Goal: Task Accomplishment & Management: Manage account settings

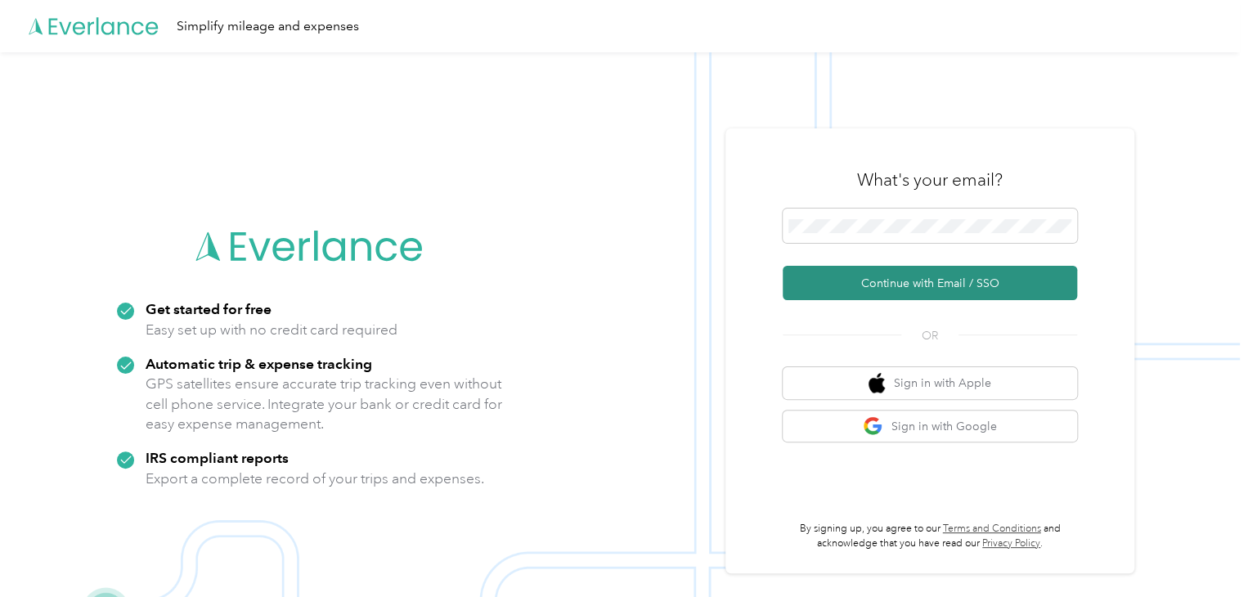
click at [860, 272] on button "Continue with Email / SSO" at bounding box center [930, 283] width 295 height 34
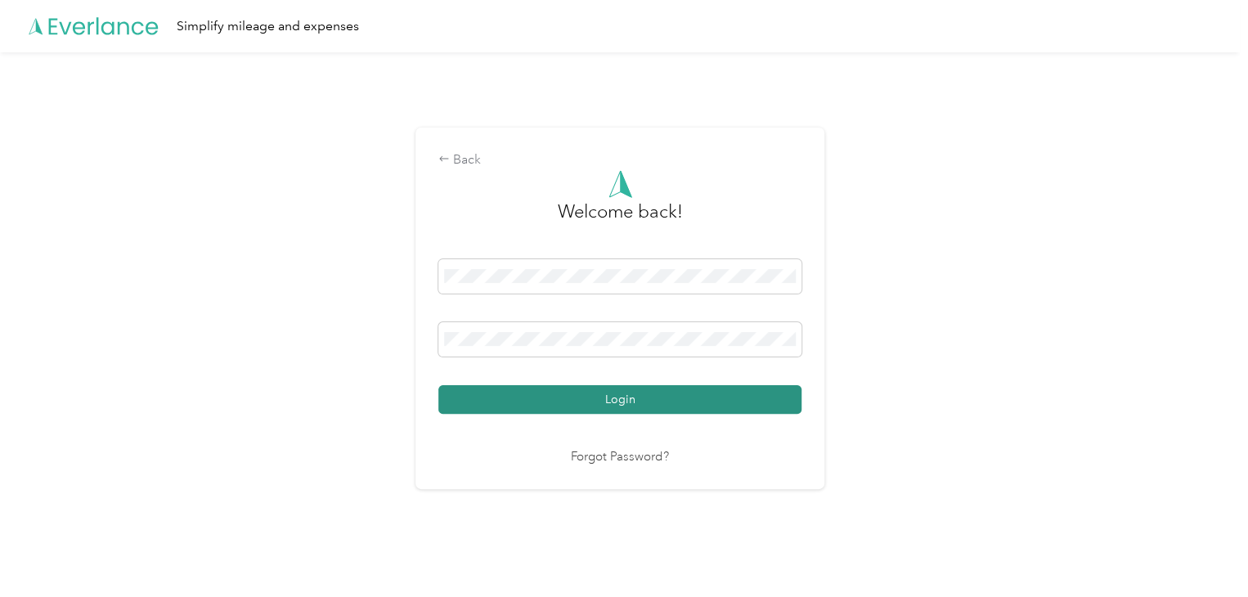
click at [575, 389] on button "Login" at bounding box center [620, 399] width 363 height 29
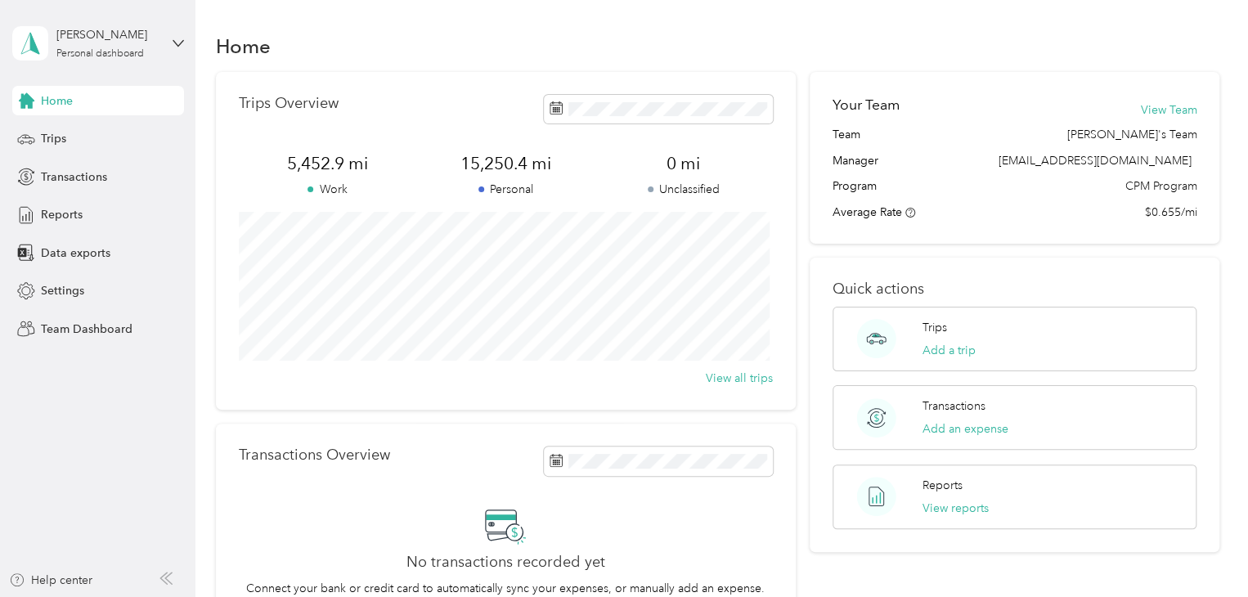
click at [396, 50] on div "Home" at bounding box center [718, 46] width 1005 height 34
click at [164, 35] on div "[PERSON_NAME] Personal dashboard" at bounding box center [98, 43] width 172 height 57
click at [85, 130] on div "Team dashboard" at bounding box center [70, 129] width 88 height 17
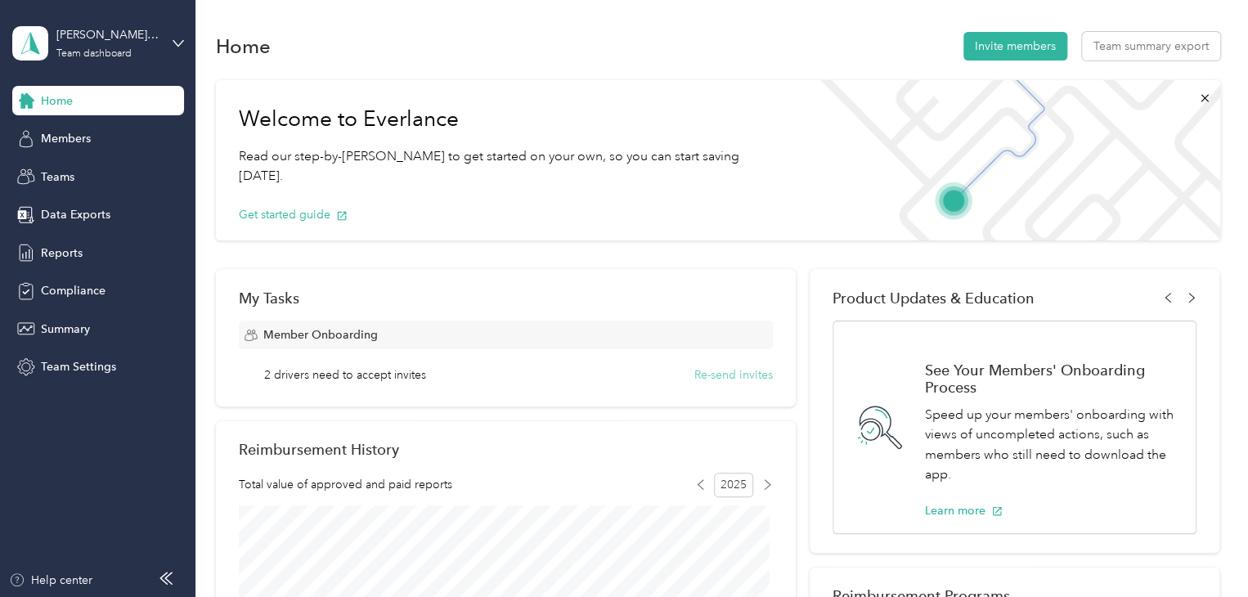
click at [728, 374] on button "Re-send invites" at bounding box center [734, 375] width 79 height 17
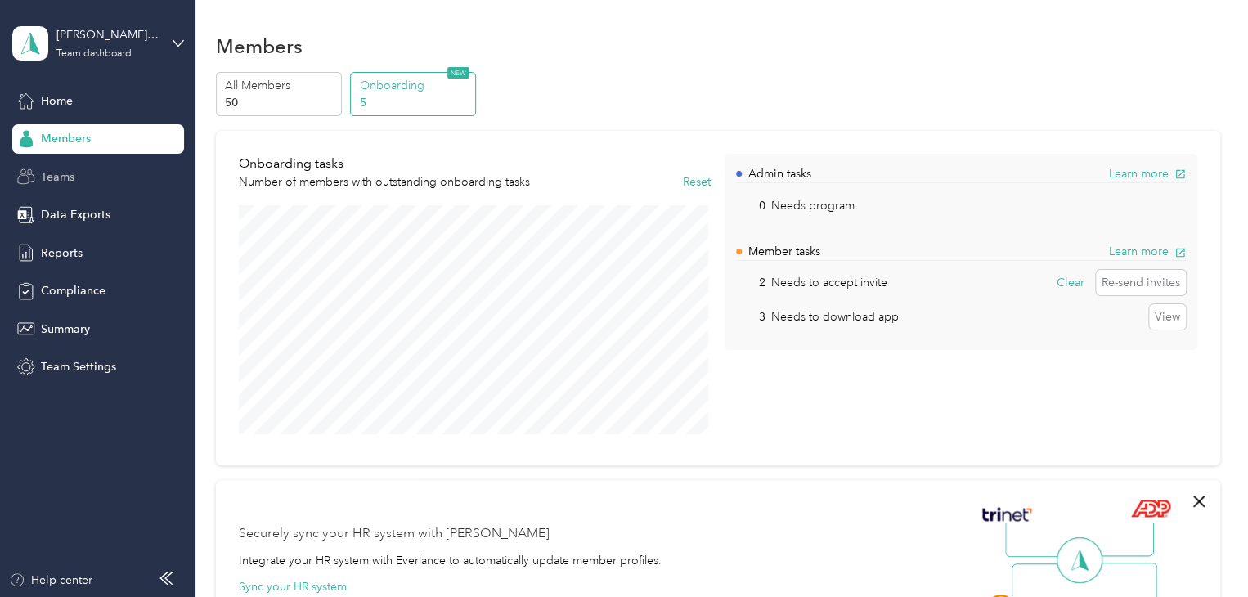
click at [81, 185] on div "Teams" at bounding box center [98, 176] width 172 height 29
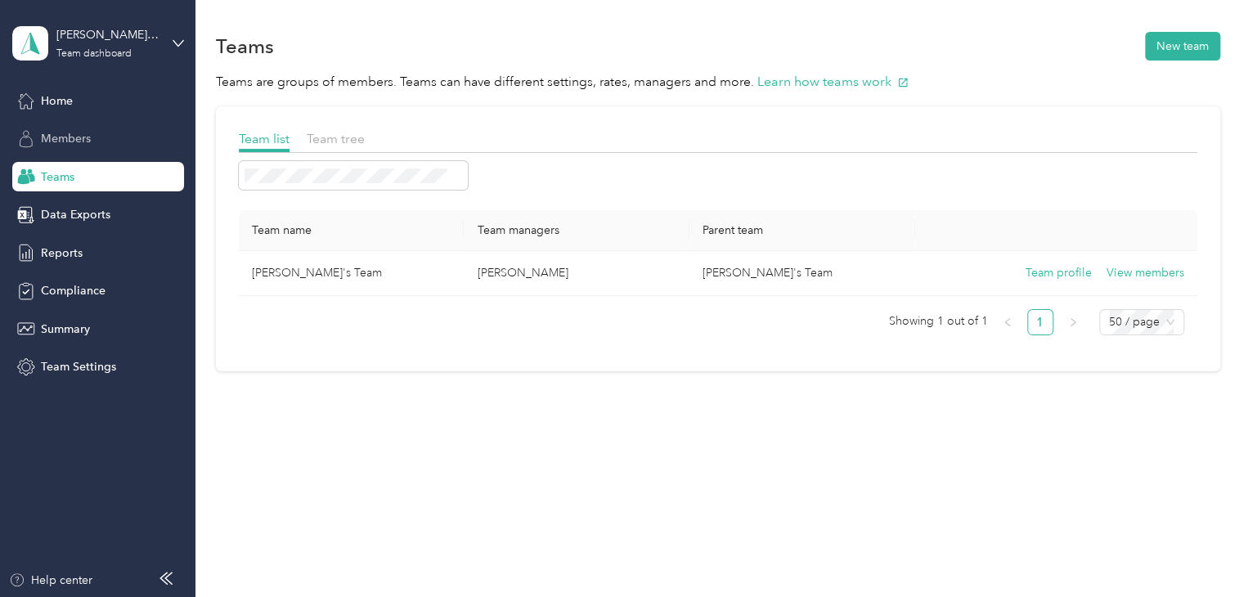
click at [69, 143] on span "Members" at bounding box center [66, 138] width 50 height 17
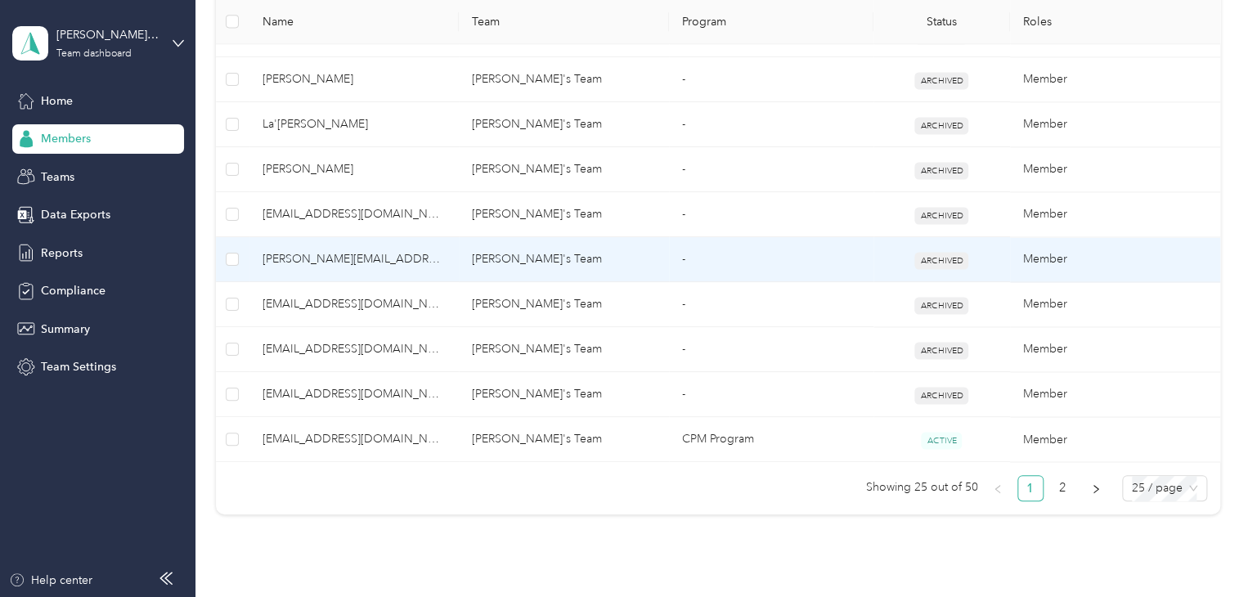
scroll to position [1145, 0]
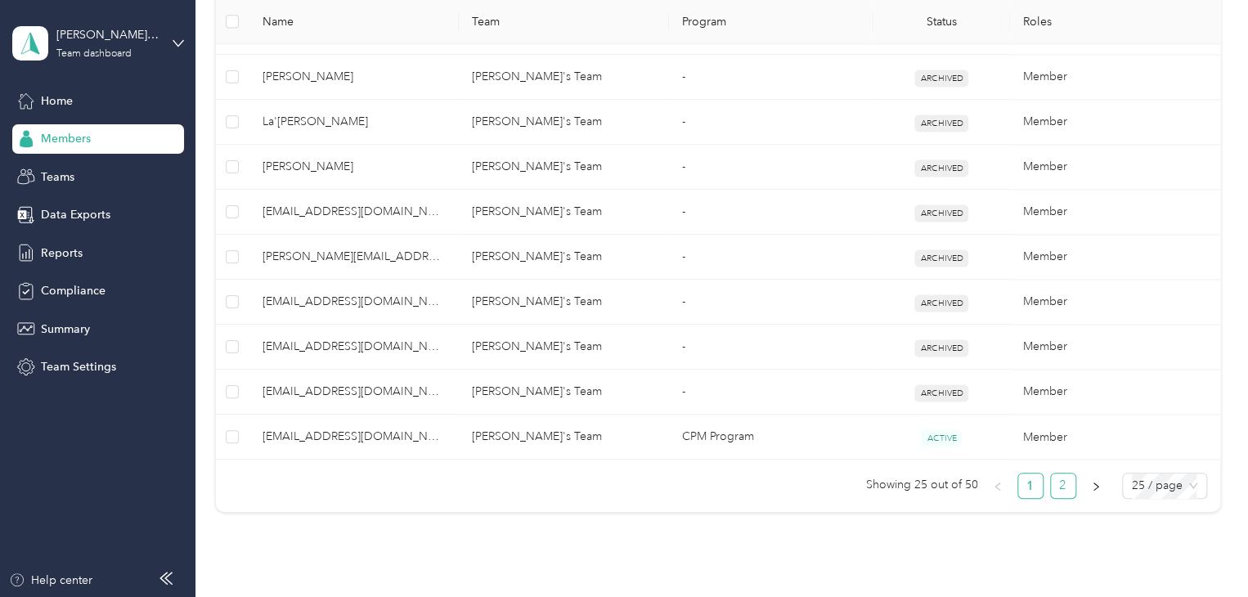
click at [1057, 484] on link "2" at bounding box center [1063, 486] width 25 height 25
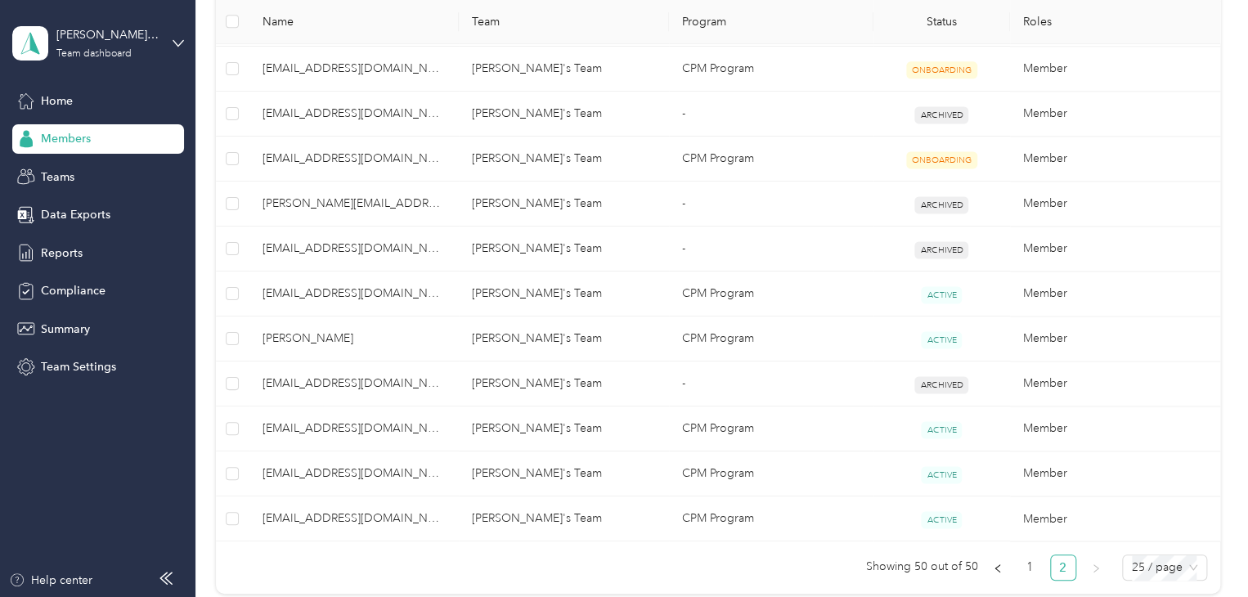
scroll to position [1239, 0]
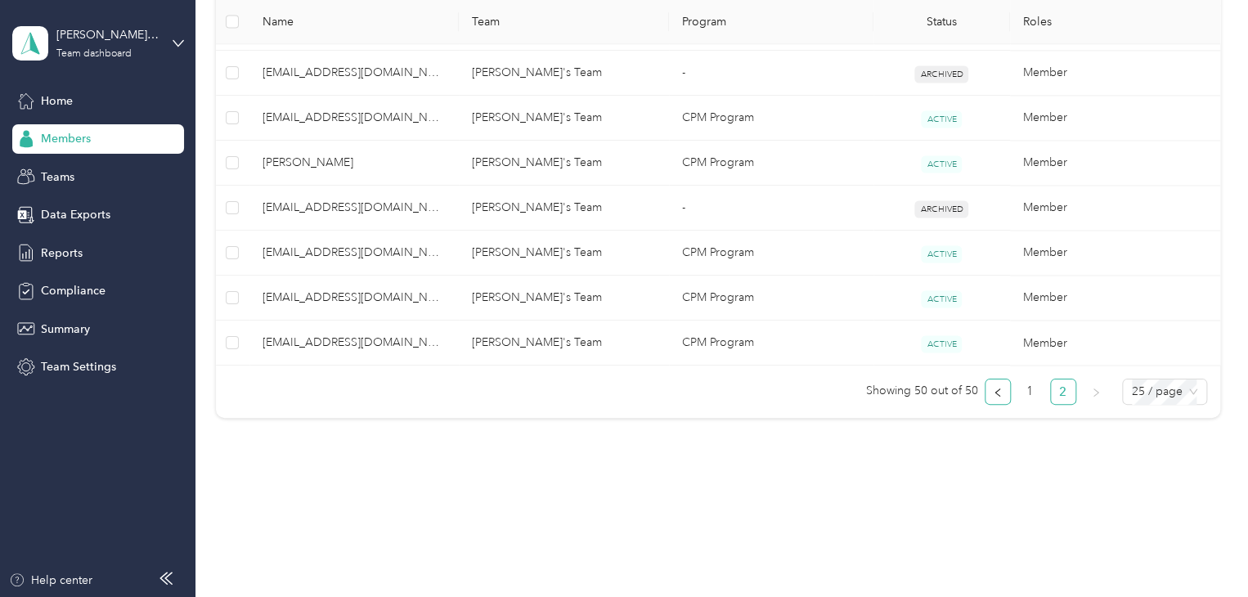
click at [994, 392] on icon "left" at bounding box center [998, 393] width 10 height 10
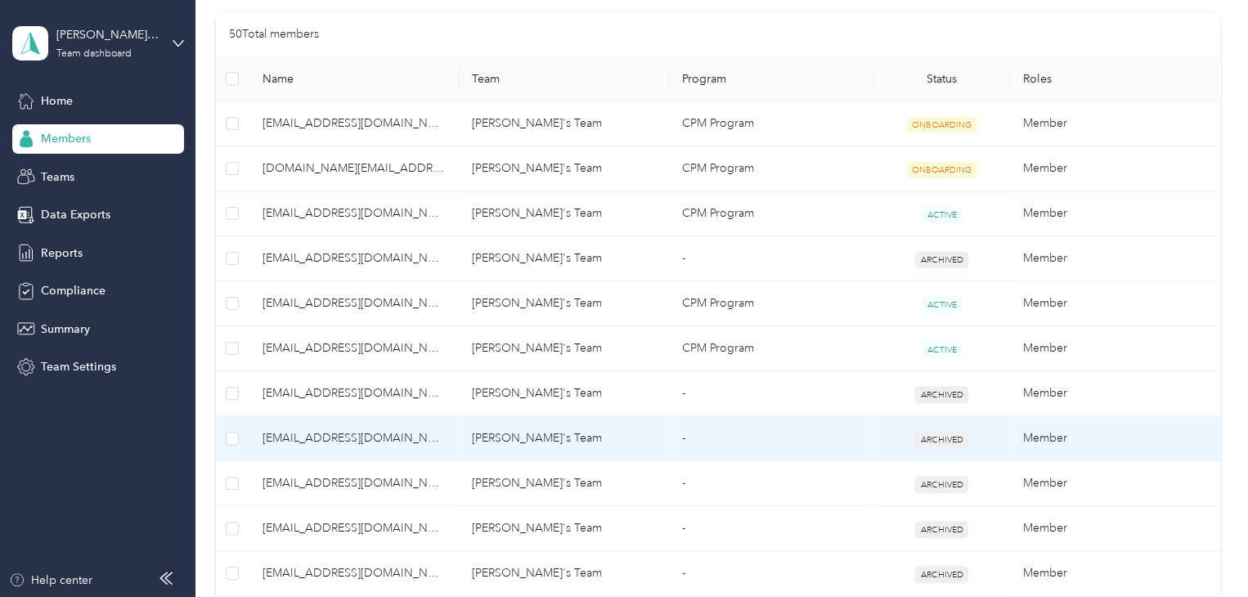
scroll to position [340, 0]
